Goal: Task Accomplishment & Management: Complete application form

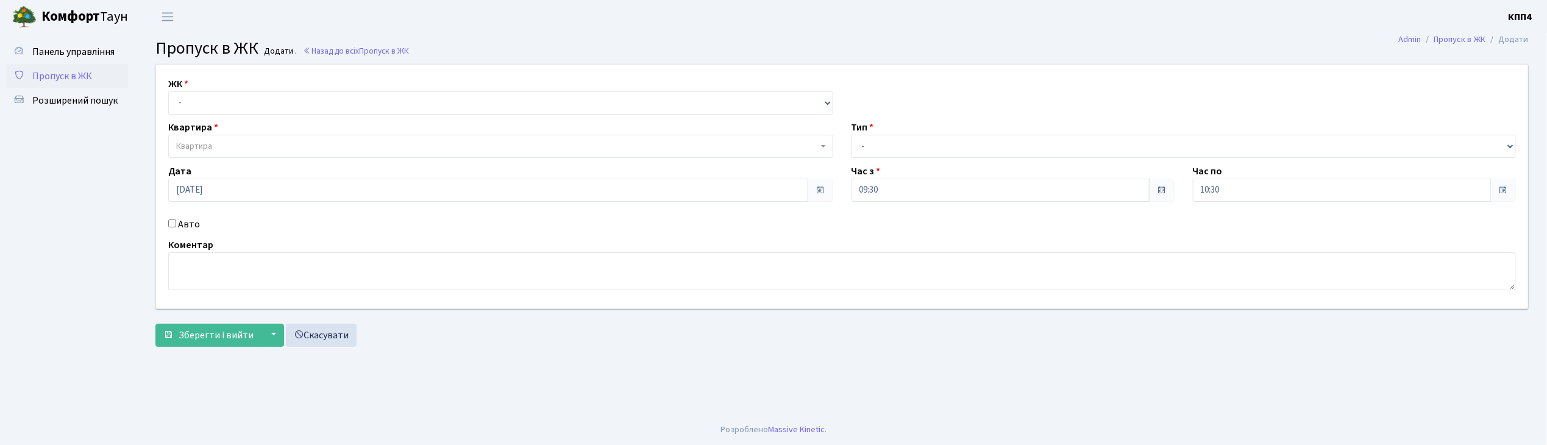
click at [176, 224] on input "Авто" at bounding box center [172, 223] width 8 height 8
checkbox input "true"
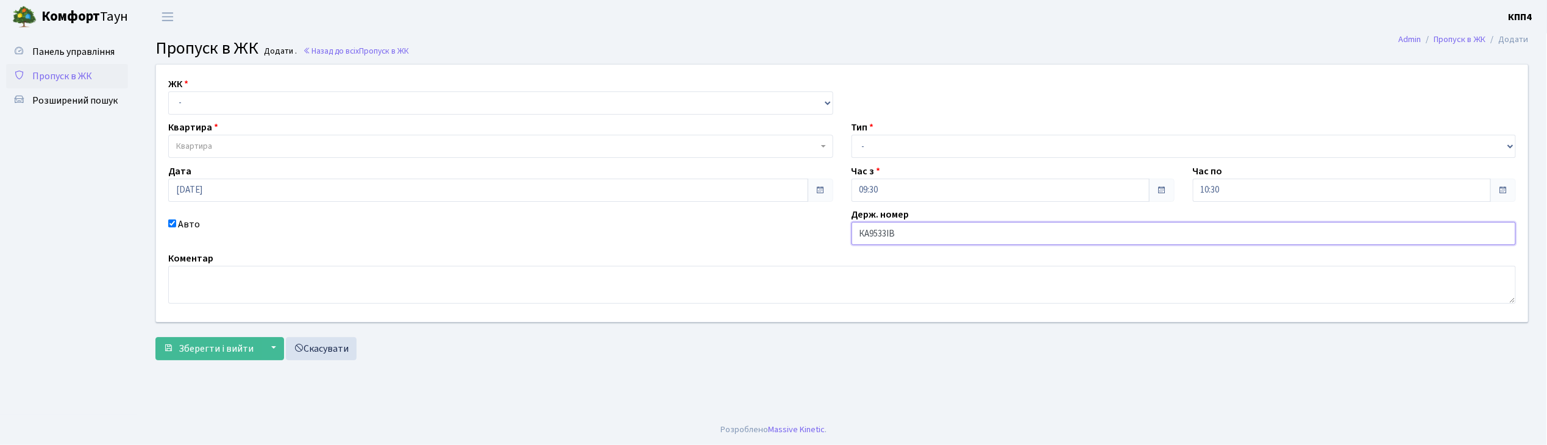
type input "КА9533ІВ"
click at [205, 101] on select "- КТ, вул. Регенераторна, 4 КТ2, просп. [STREET_ADDRESS] [STREET_ADDRESS] [PERS…" at bounding box center [500, 102] width 665 height 23
select select "271"
click at [168, 91] on select "- КТ, вул. Регенераторна, 4 КТ2, просп. [STREET_ADDRESS] [STREET_ADDRESS] [PERS…" at bounding box center [500, 102] width 665 height 23
select select
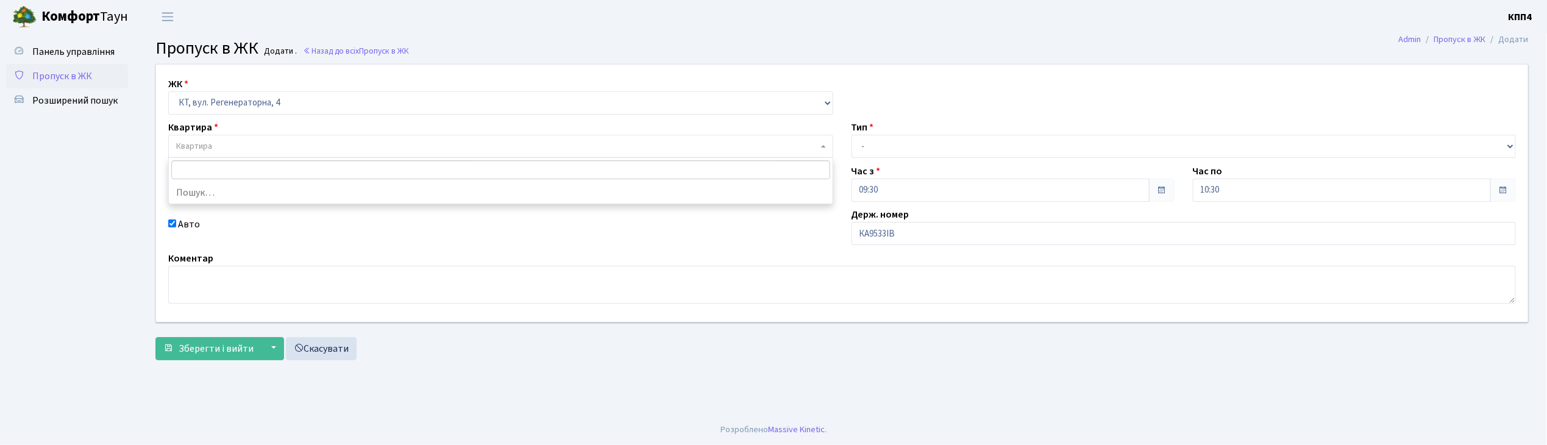
click at [200, 137] on span "Квартира" at bounding box center [500, 146] width 665 height 23
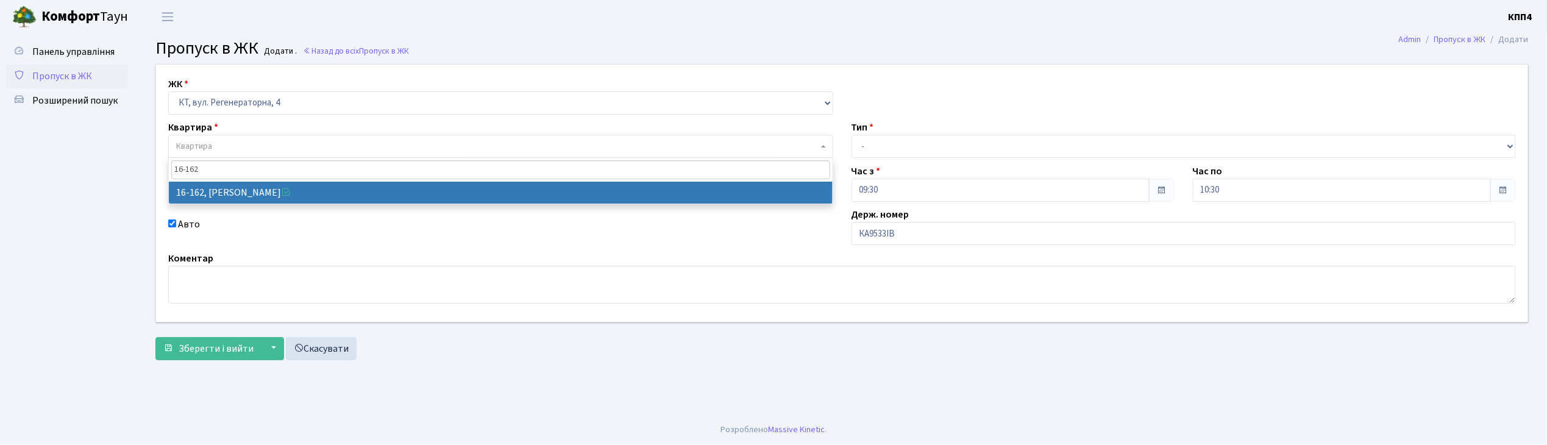
type input "16-162"
select select "8723"
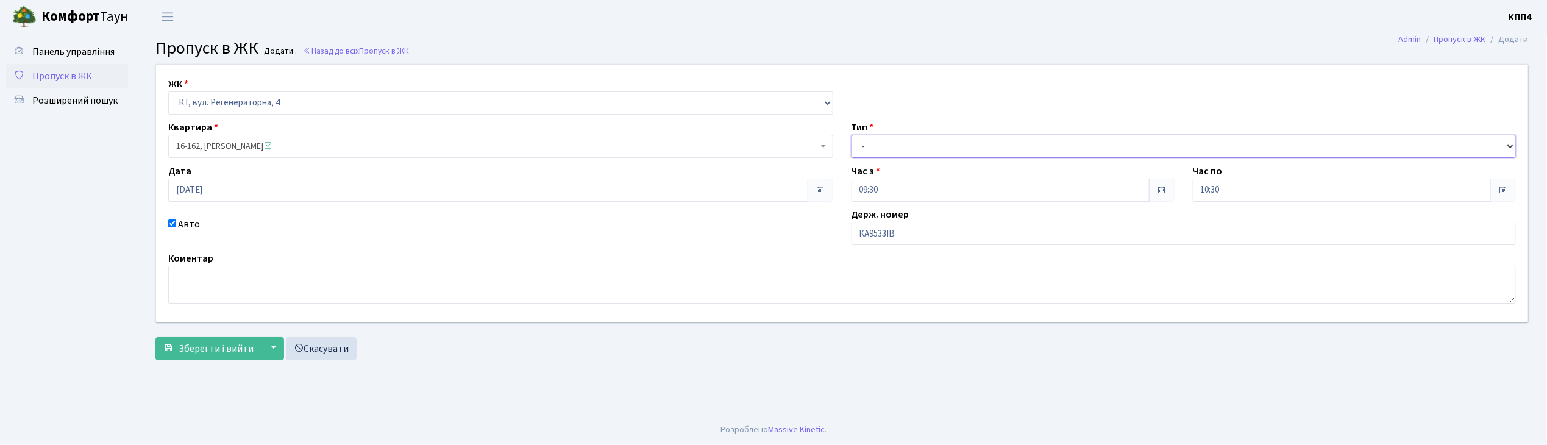
click at [881, 144] on select "- Доставка Таксі Гості Сервіс" at bounding box center [1183, 146] width 665 height 23
select select "2"
click at [851, 135] on select "- Доставка Таксі Гості Сервіс" at bounding box center [1183, 146] width 665 height 23
click at [223, 352] on span "Зберегти і вийти" at bounding box center [216, 348] width 75 height 13
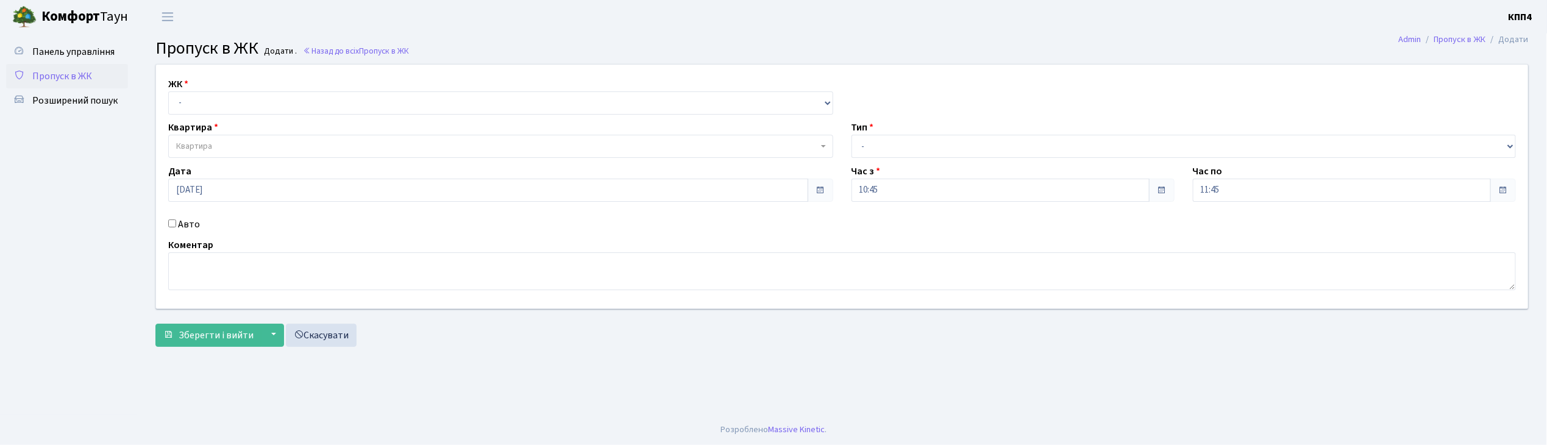
click at [171, 225] on input "Авто" at bounding box center [172, 223] width 8 height 8
checkbox input "true"
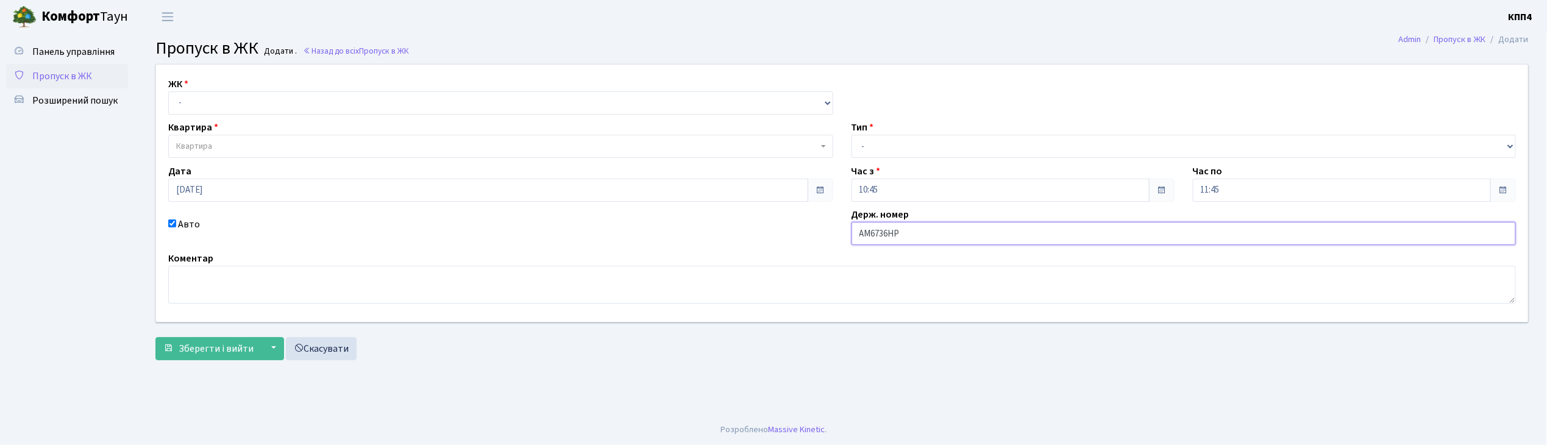
type input "АМ6736НР"
click at [200, 99] on select "- КТ, вул. Регенераторна, 4 КТ2, просп. [STREET_ADDRESS] [STREET_ADDRESS] [PERS…" at bounding box center [500, 102] width 665 height 23
select select "271"
click at [168, 91] on select "- КТ, вул. Регенераторна, 4 КТ2, просп. [STREET_ADDRESS] [STREET_ADDRESS] [PERS…" at bounding box center [500, 102] width 665 height 23
select select
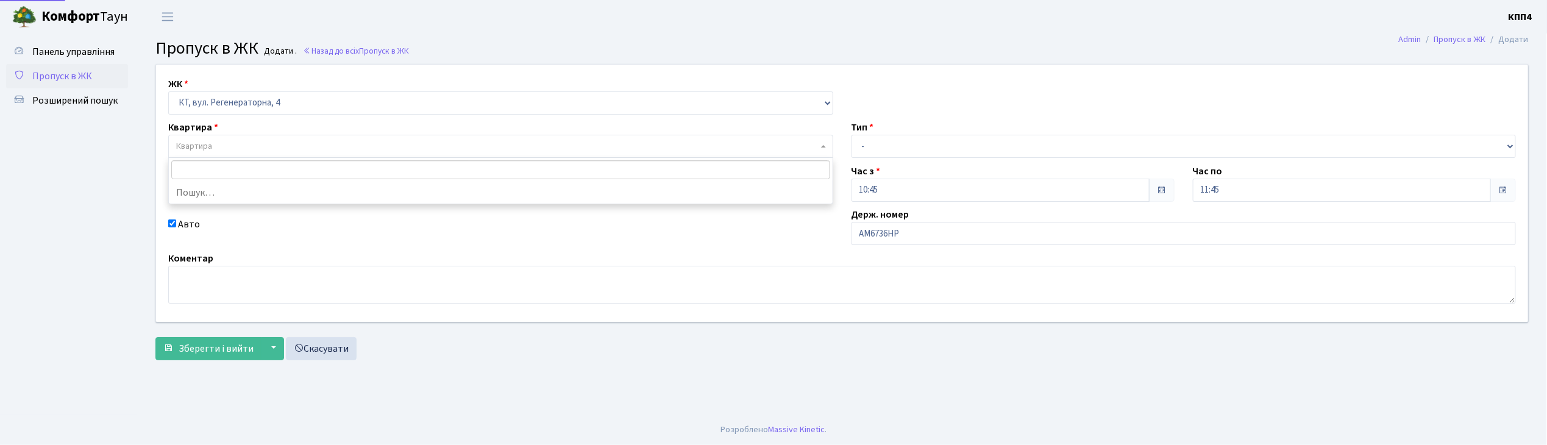
click at [200, 147] on span "Квартира" at bounding box center [194, 146] width 36 height 12
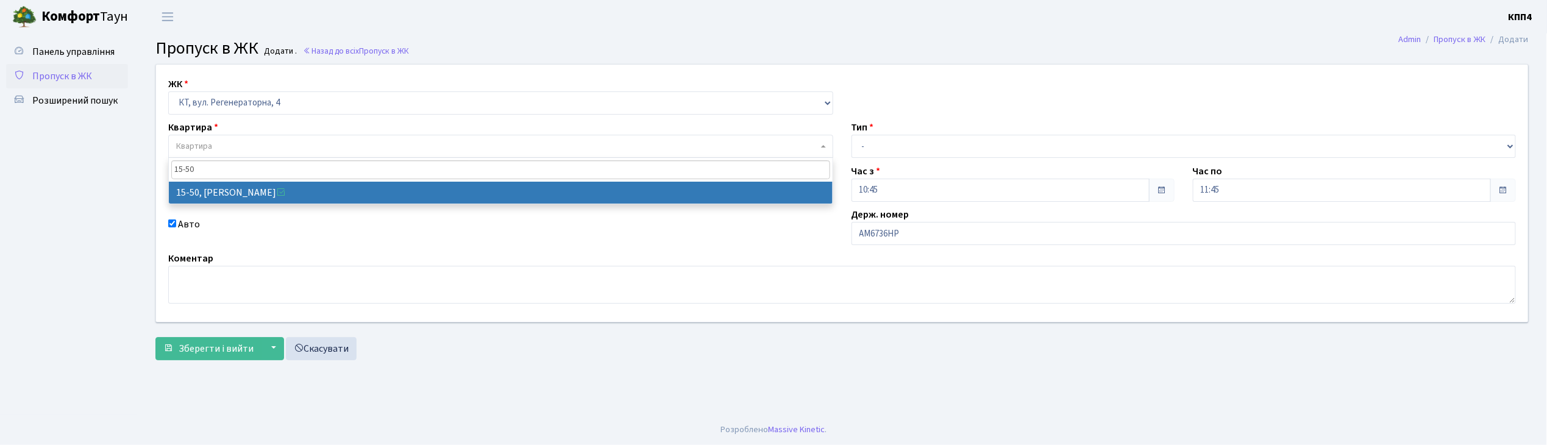
type input "15-50"
select select "8825"
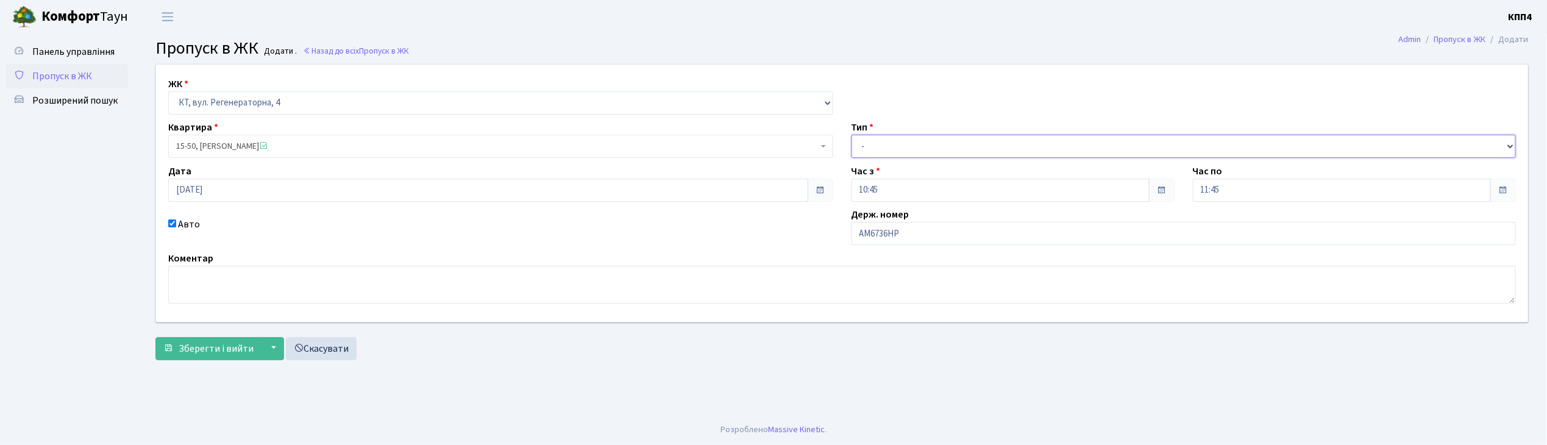
click at [882, 147] on select "- Доставка Таксі Гості Сервіс" at bounding box center [1183, 146] width 665 height 23
select select "2"
click at [851, 135] on select "- Доставка Таксі Гості Сервіс" at bounding box center [1183, 146] width 665 height 23
click at [227, 344] on span "Зберегти і вийти" at bounding box center [216, 348] width 75 height 13
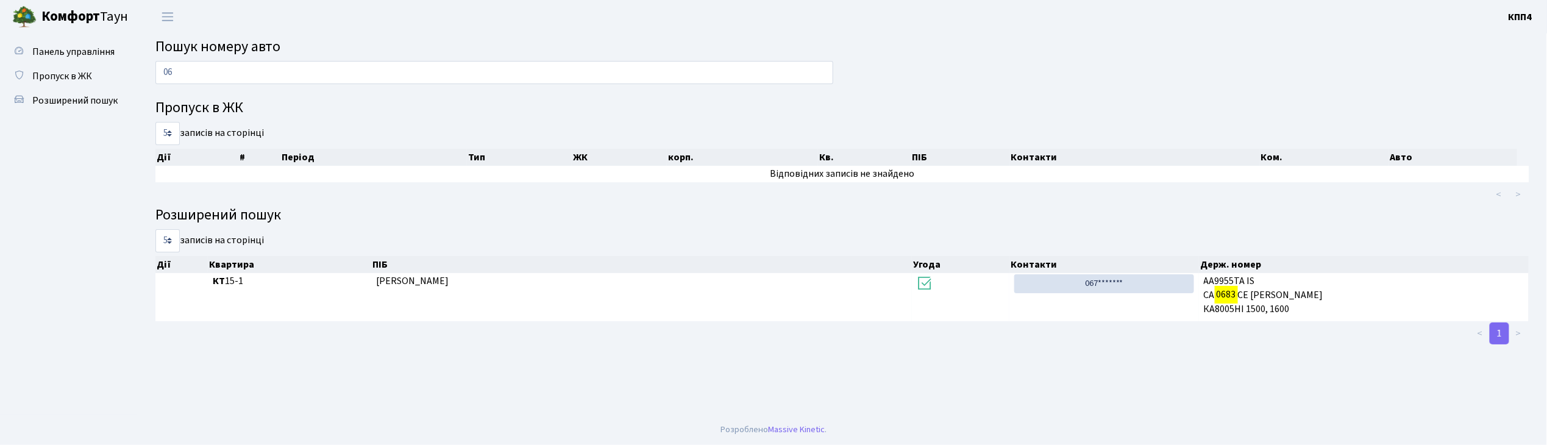
type input "0"
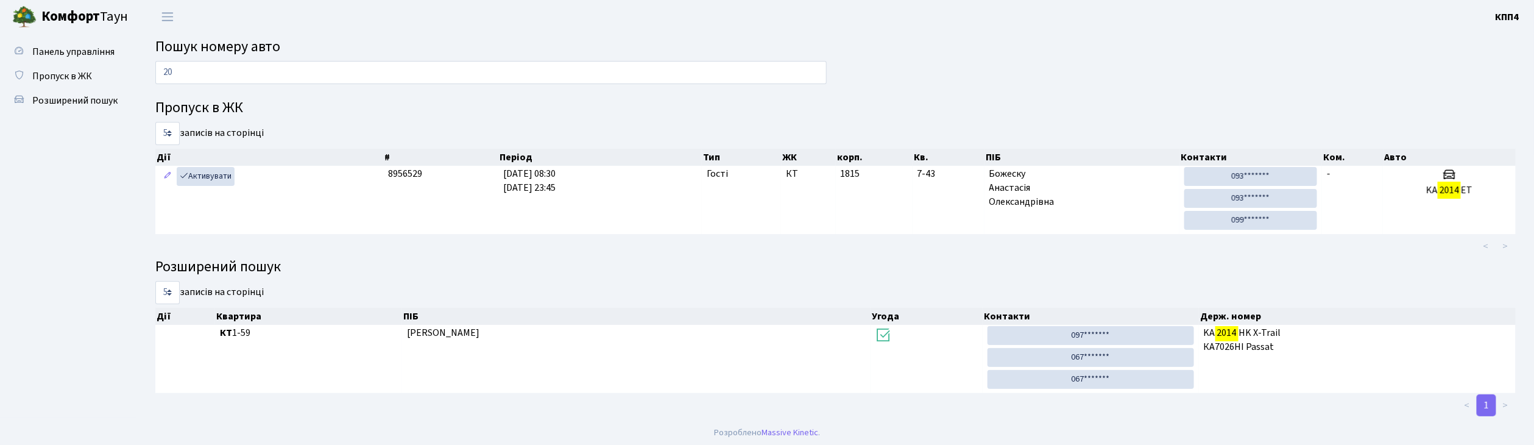
type input "2"
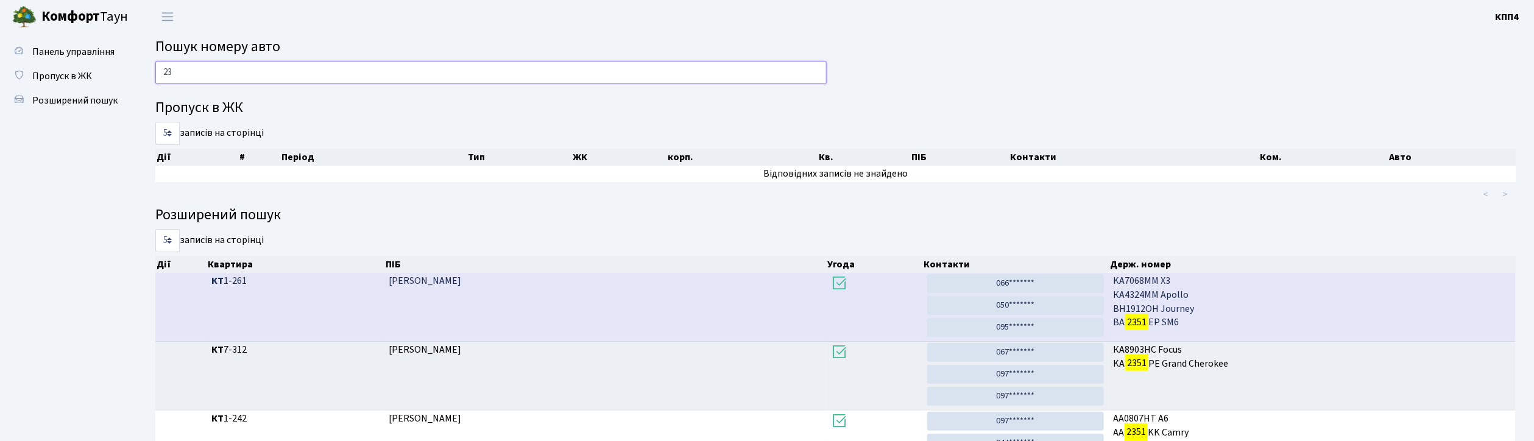
type input "2"
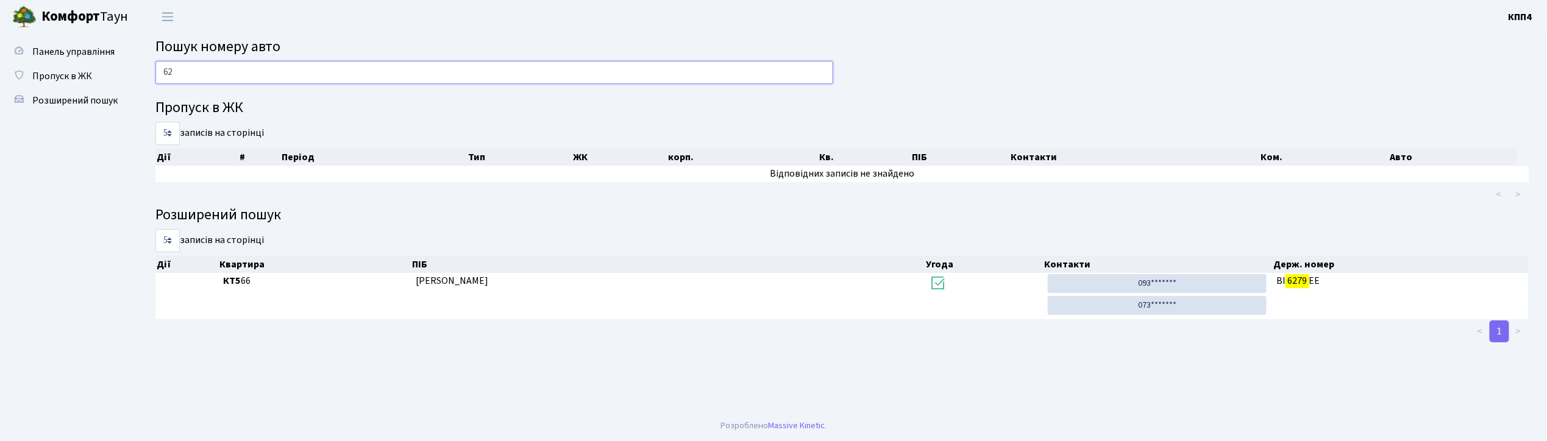
type input "6"
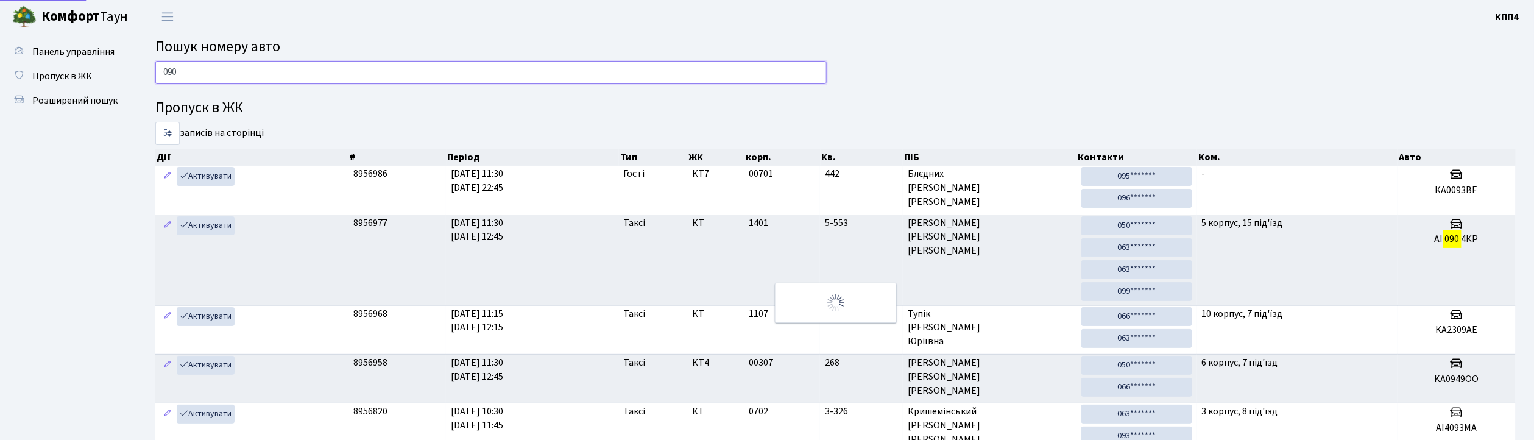
type input "0904"
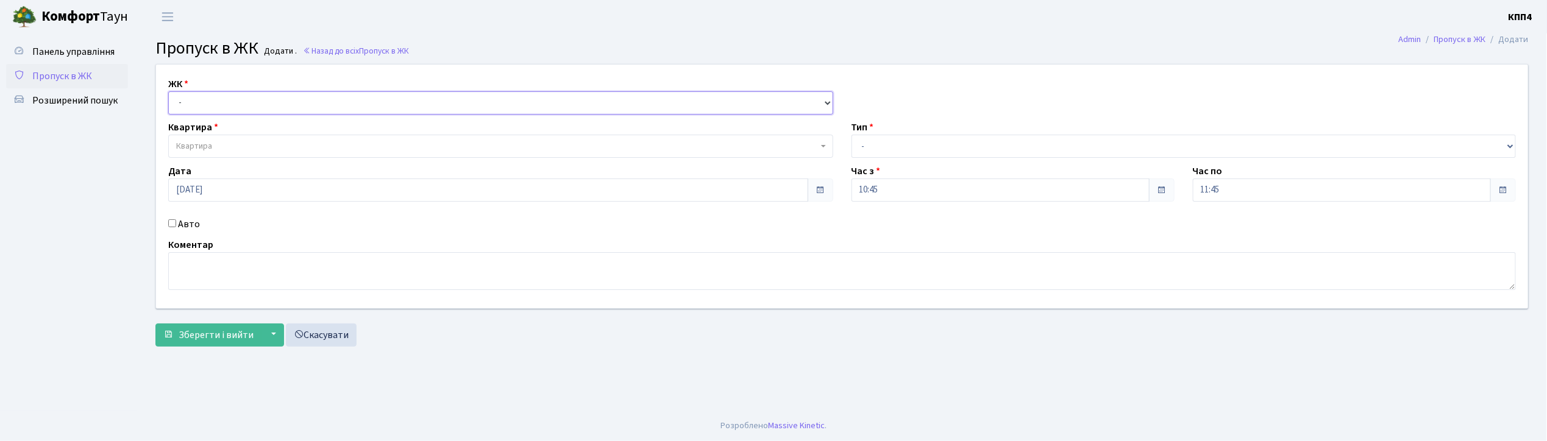
click at [366, 112] on select "- КТ, вул. Регенераторна, 4 КТ2, просп. [STREET_ADDRESS] [STREET_ADDRESS] [PERS…" at bounding box center [500, 102] width 665 height 23
select select "271"
click at [168, 91] on select "- КТ, вул. Регенераторна, 4 КТ2, просп. [STREET_ADDRESS] [STREET_ADDRESS] [PERS…" at bounding box center [500, 102] width 665 height 23
select select
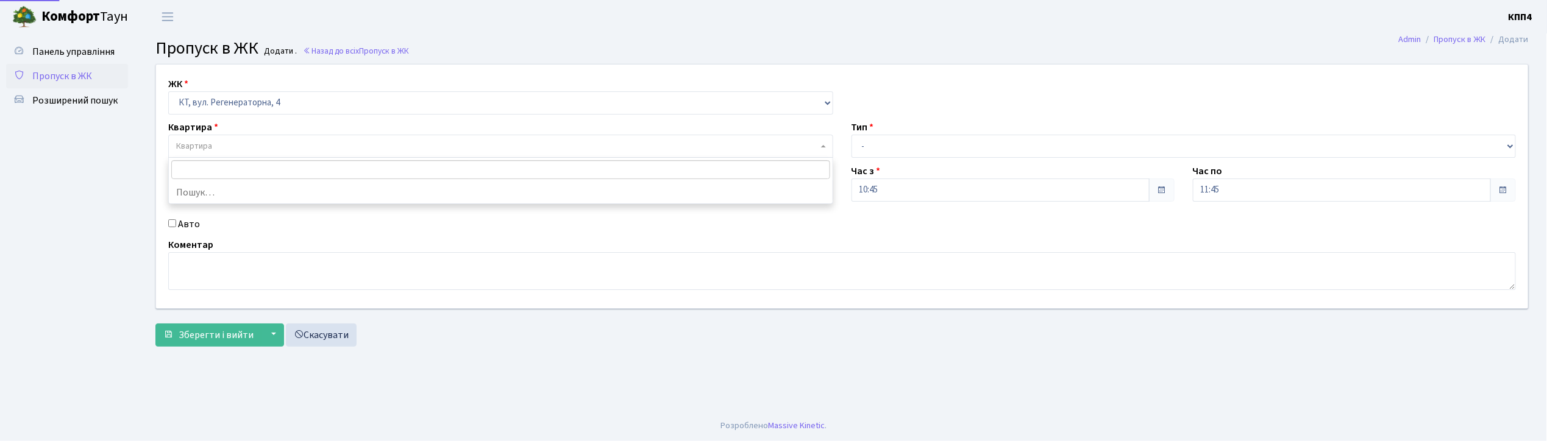
click at [336, 147] on span "Квартира" at bounding box center [497, 146] width 642 height 12
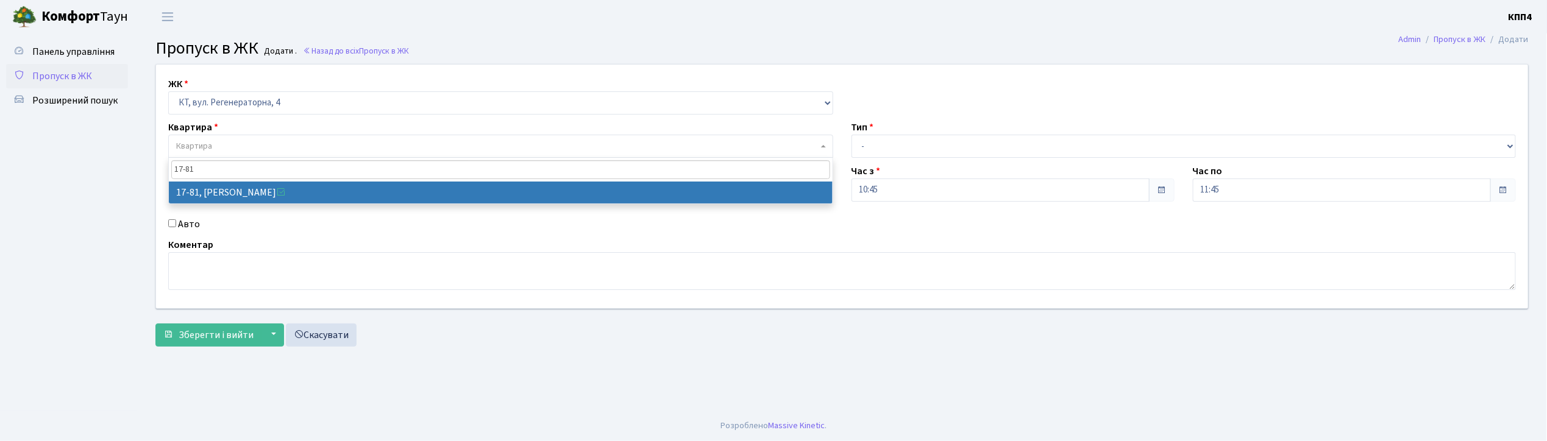
type input "17-81"
select select "9035"
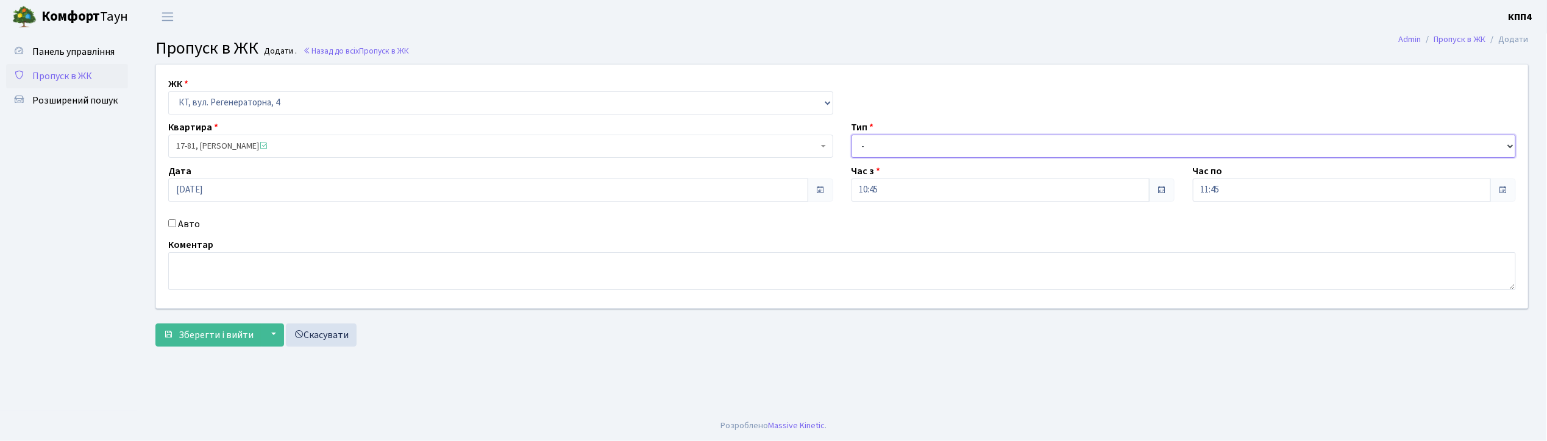
drag, startPoint x: 930, startPoint y: 135, endPoint x: 912, endPoint y: 159, distance: 30.0
click at [912, 159] on div "ЖК - КТ, вул. Регенераторна, 4 КТ2, просп. Соборності, 17 КТ3, вул. Березнева, …" at bounding box center [842, 187] width 1390 height 244
select select "3"
click at [851, 135] on select "- Доставка Таксі Гості Сервіс" at bounding box center [1183, 146] width 665 height 23
drag, startPoint x: 194, startPoint y: 283, endPoint x: 186, endPoint y: 267, distance: 18.3
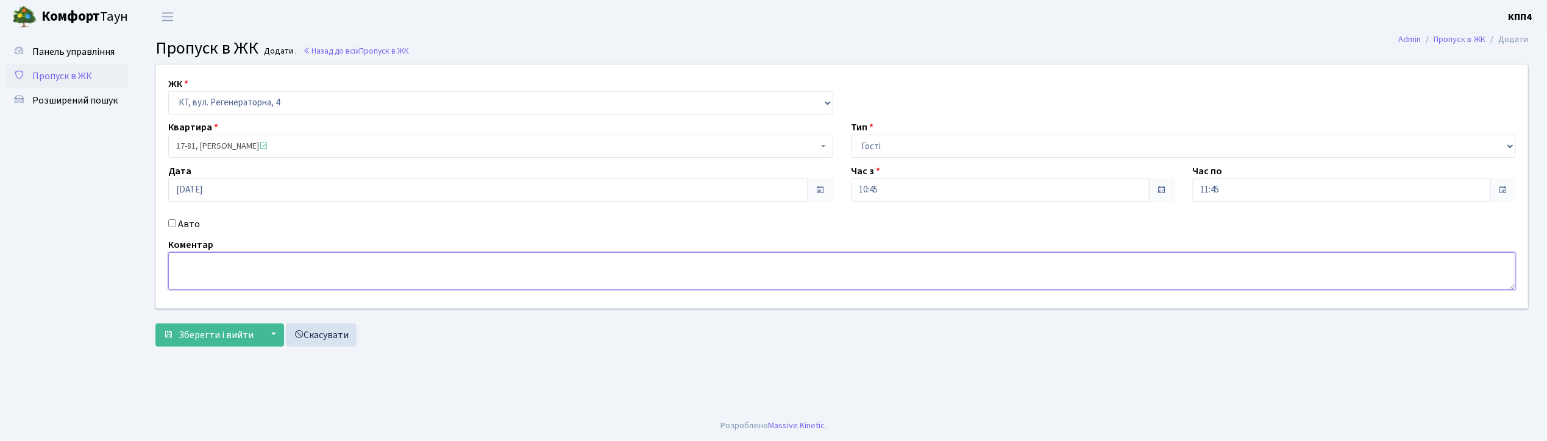
click at [195, 283] on textarea at bounding box center [841, 271] width 1347 height 38
type textarea "ВСЕХ НА ВЕСЬ ДЕНЬ"
click at [232, 337] on span "Зберегти і вийти" at bounding box center [216, 334] width 75 height 13
drag, startPoint x: 225, startPoint y: 99, endPoint x: 221, endPoint y: 112, distance: 14.3
click at [225, 99] on select "- КТ, вул. Регенераторна, 4 КТ2, просп. [STREET_ADDRESS] [STREET_ADDRESS] [PERS…" at bounding box center [500, 102] width 665 height 23
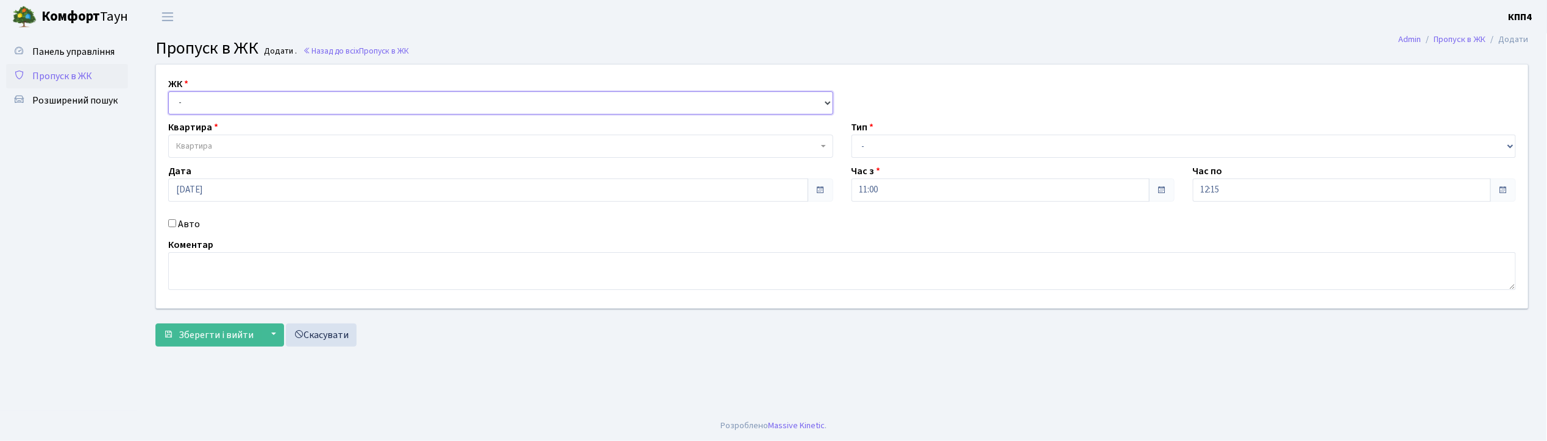
select select "271"
click at [168, 91] on select "- КТ, вул. Регенераторна, 4 КТ2, просп. [STREET_ADDRESS] [STREET_ADDRESS] [PERS…" at bounding box center [500, 102] width 665 height 23
select select
click at [225, 150] on span "Квартира" at bounding box center [497, 146] width 642 height 12
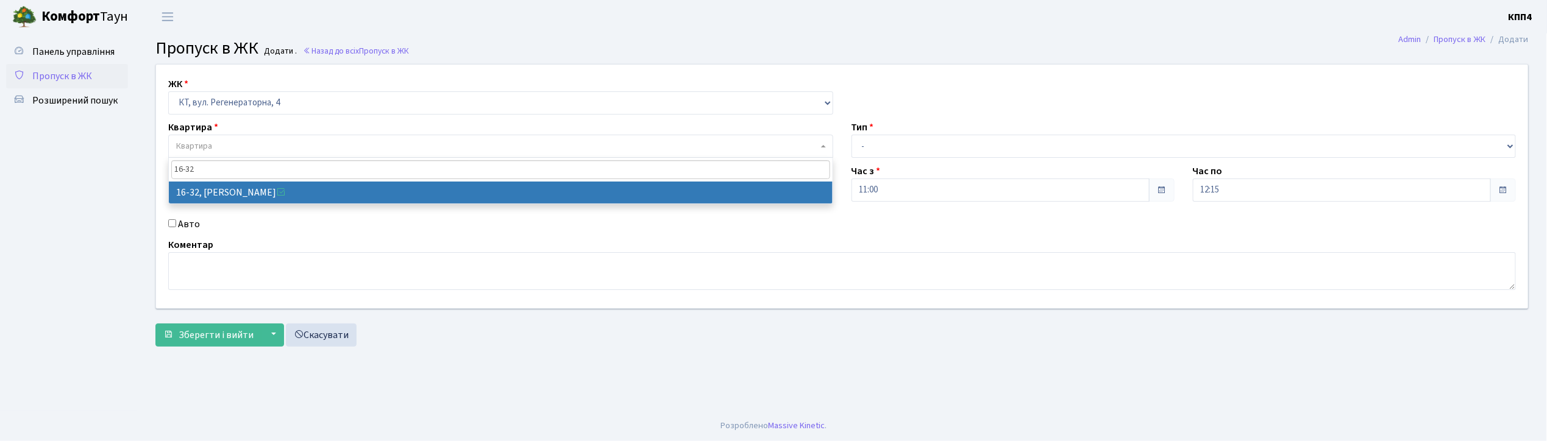
type input "16-32"
select select "8593"
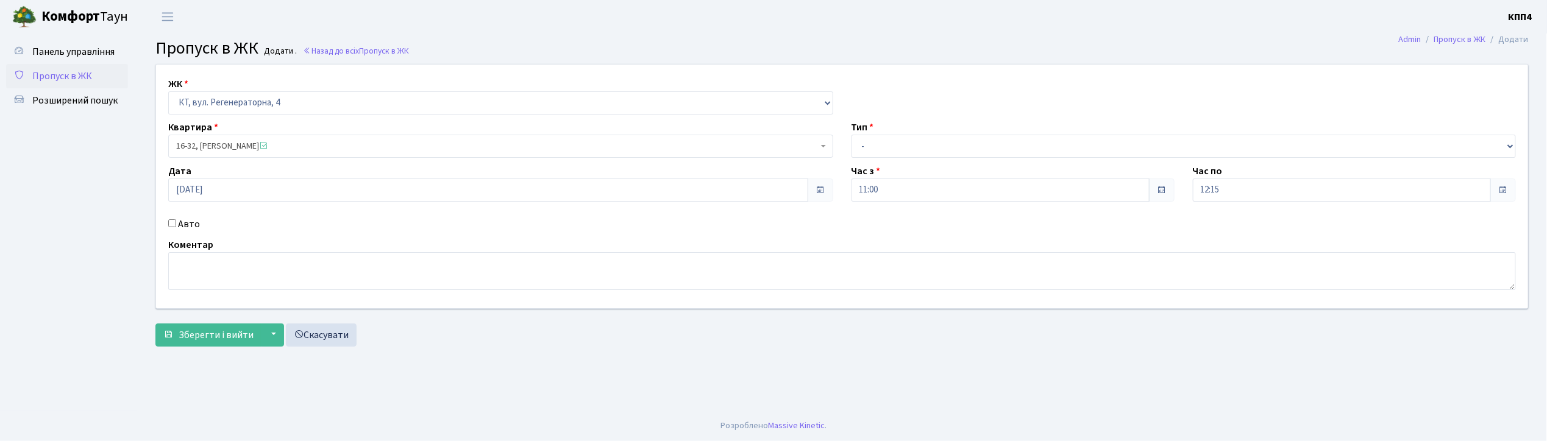
click at [951, 159] on div "ЖК - КТ, вул. Регенераторна, 4 КТ2, просп. Соборності, 17 КТ3, вул. Березнева, …" at bounding box center [842, 187] width 1390 height 244
click at [942, 149] on select "- Доставка Таксі Гості Сервіс" at bounding box center [1183, 146] width 665 height 23
select select "1"
click at [851, 135] on select "- Доставка Таксі Гості Сервіс" at bounding box center [1183, 146] width 665 height 23
click at [202, 340] on span "Зберегти і вийти" at bounding box center [216, 334] width 75 height 13
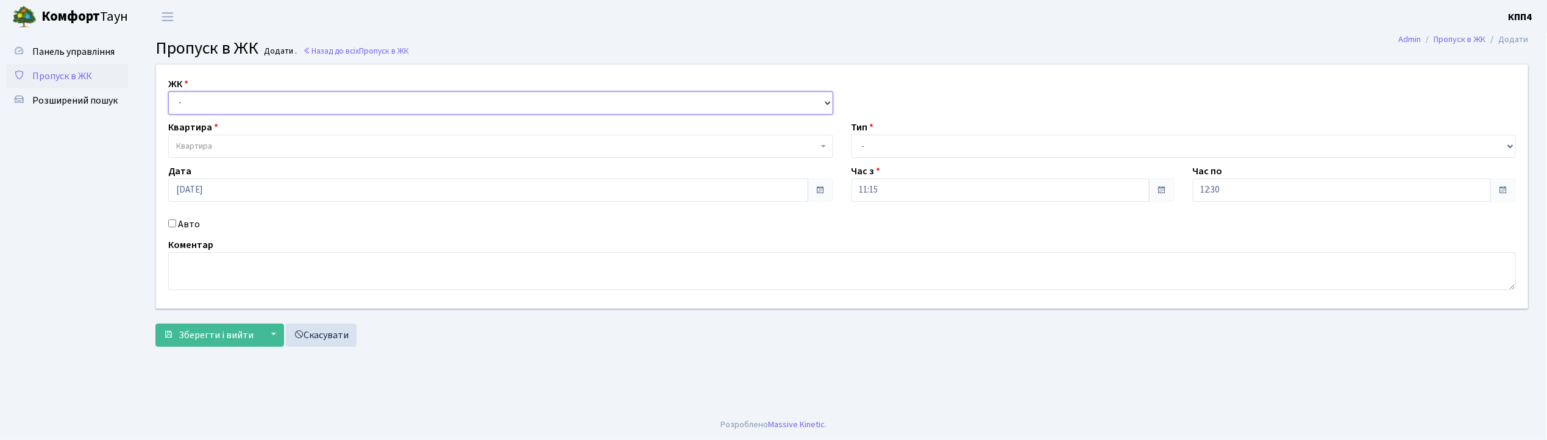
drag, startPoint x: 291, startPoint y: 98, endPoint x: 290, endPoint y: 113, distance: 14.7
click at [290, 106] on select "- КТ, вул. Регенераторна, 4 КТ2, просп. [STREET_ADDRESS] [STREET_ADDRESS] [PERS…" at bounding box center [500, 102] width 665 height 23
select select "271"
click at [168, 91] on select "- КТ, вул. Регенераторна, 4 КТ2, просп. [STREET_ADDRESS] [STREET_ADDRESS] [PERS…" at bounding box center [500, 102] width 665 height 23
select select
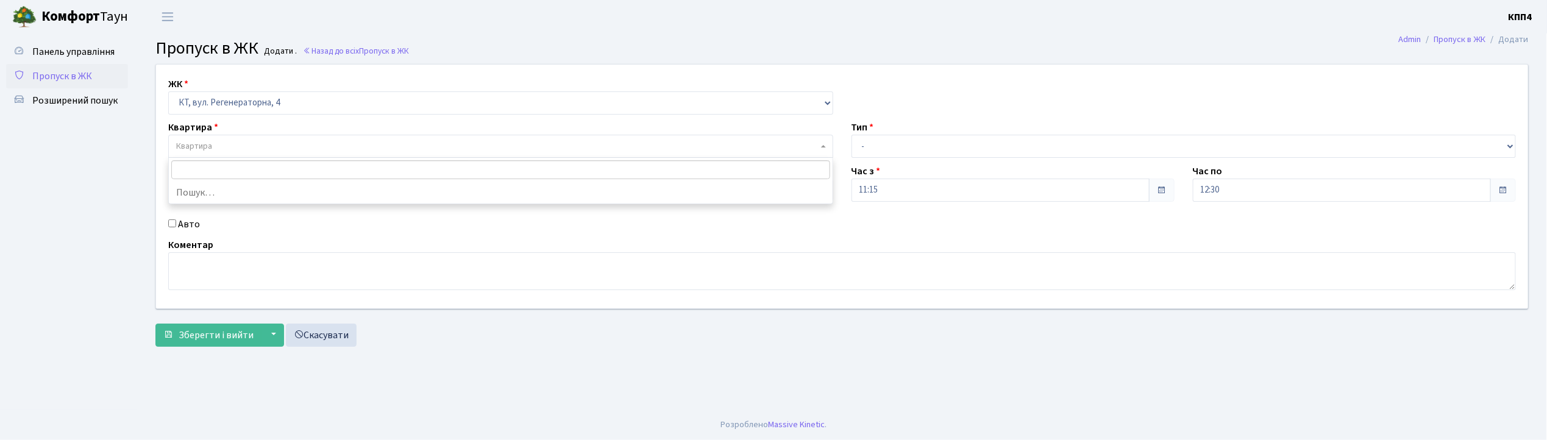
click at [289, 150] on span "Квартира" at bounding box center [497, 146] width 642 height 12
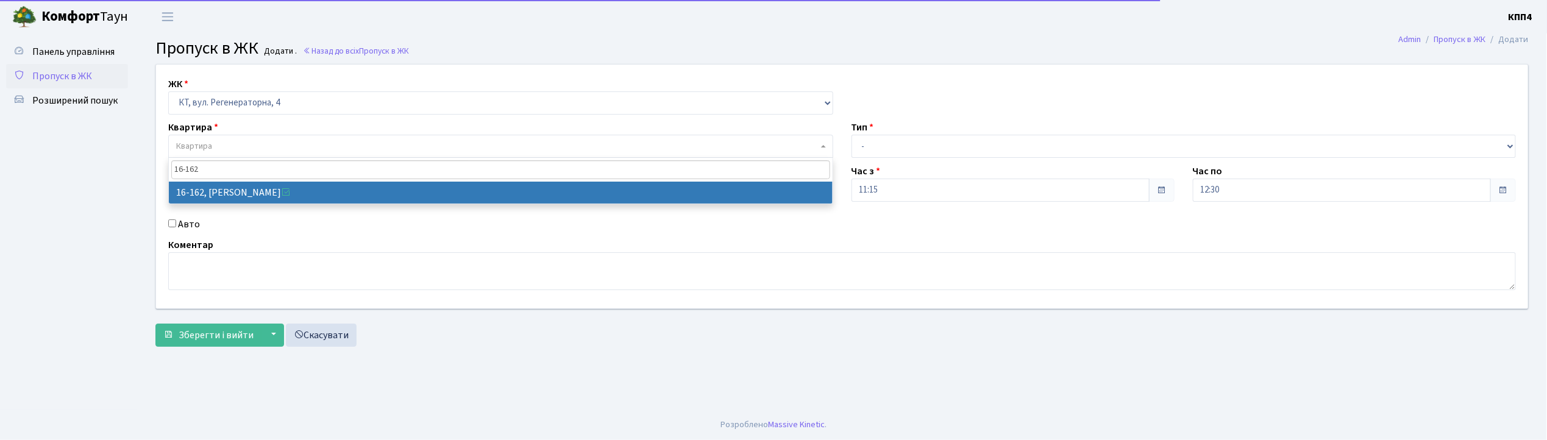
type input "16-162"
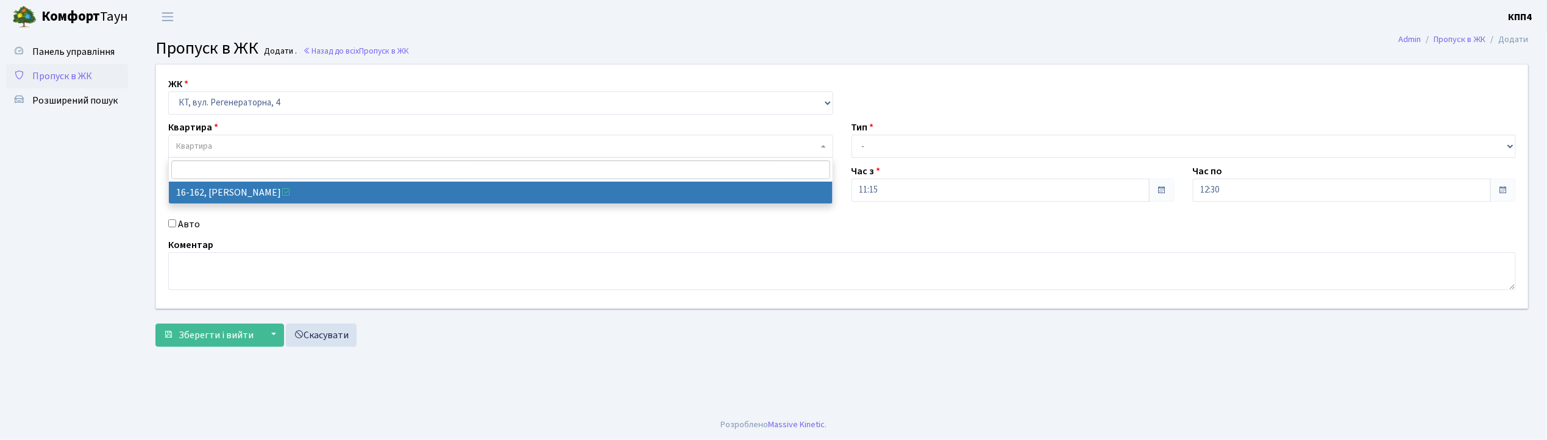
select select "8723"
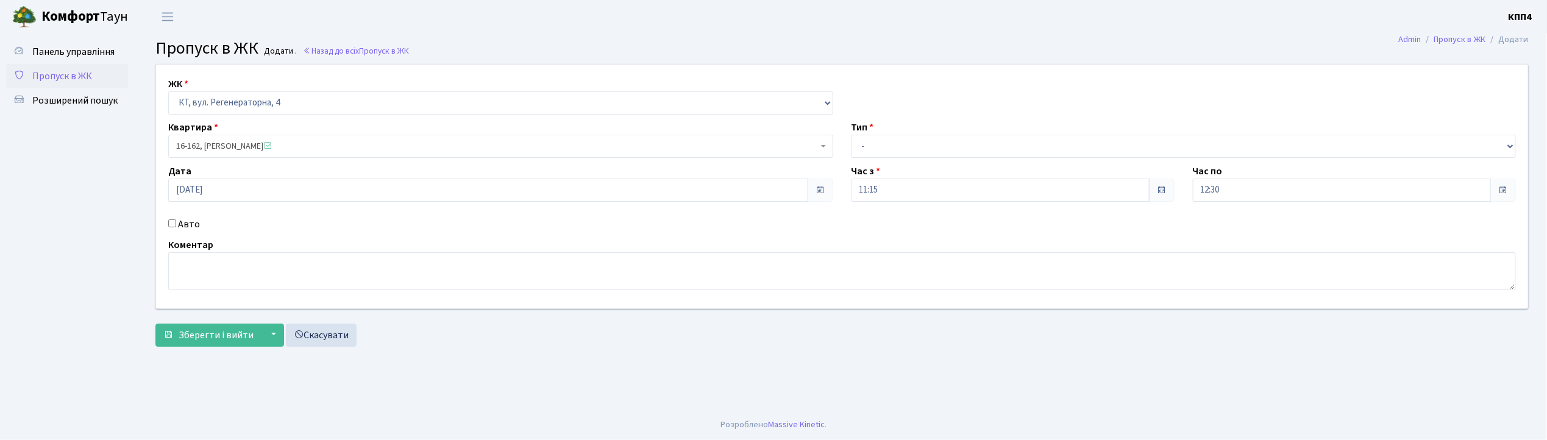
click at [186, 225] on label "Авто" at bounding box center [189, 224] width 22 height 15
click at [176, 225] on input "Авто" at bounding box center [172, 223] width 8 height 8
checkbox input "true"
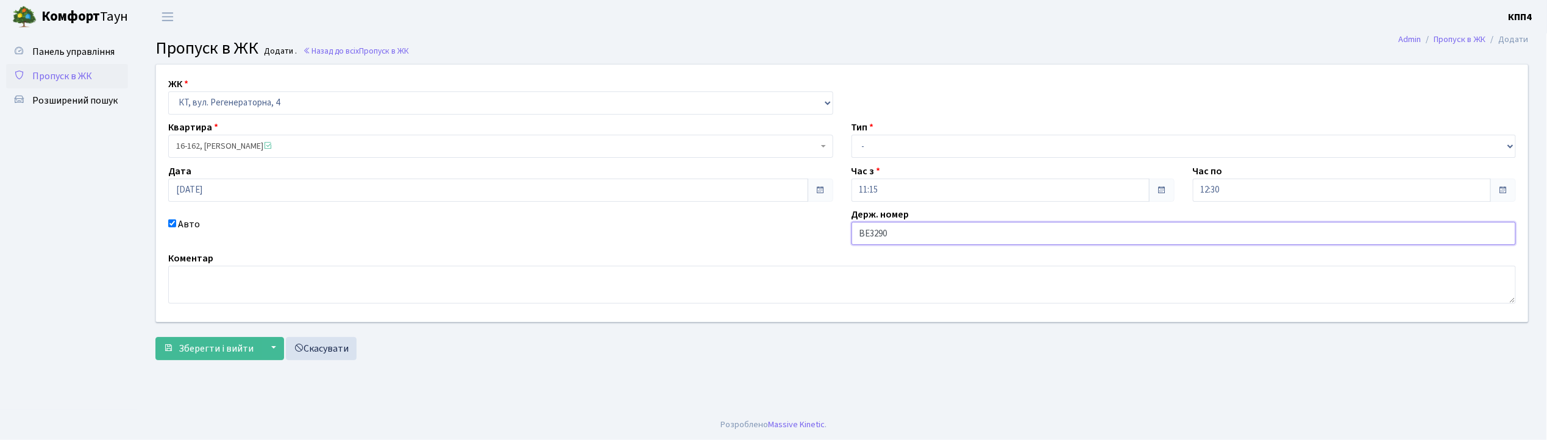
type input "ВЕ3290АО"
click at [887, 144] on select "- Доставка Таксі Гості Сервіс" at bounding box center [1183, 146] width 665 height 23
select select "3"
click at [851, 135] on select "- Доставка Таксі Гості Сервіс" at bounding box center [1183, 146] width 665 height 23
click at [227, 344] on span "Зберегти і вийти" at bounding box center [216, 348] width 75 height 13
